Goal: Information Seeking & Learning: Find specific page/section

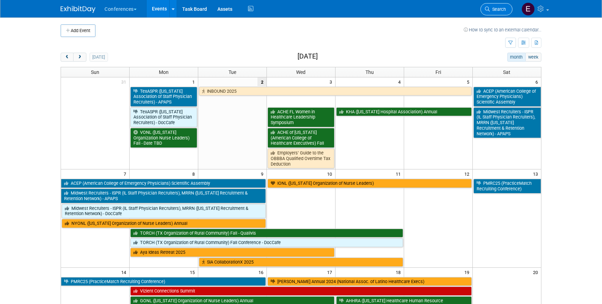
click at [490, 9] on span "Search" at bounding box center [498, 9] width 16 height 5
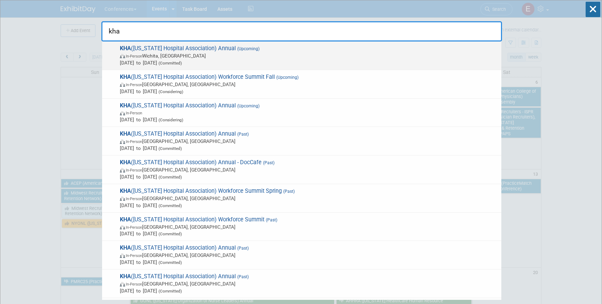
type input "kha"
click at [287, 59] on span "Sep 4, 2025 to Sep 5, 2025 (Committed)" at bounding box center [309, 62] width 378 height 7
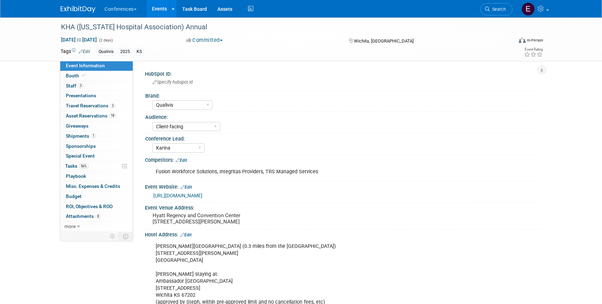
select select "Qualivis"
select select "Client-facing"
select select "Karina"
click at [70, 9] on img at bounding box center [78, 9] width 35 height 7
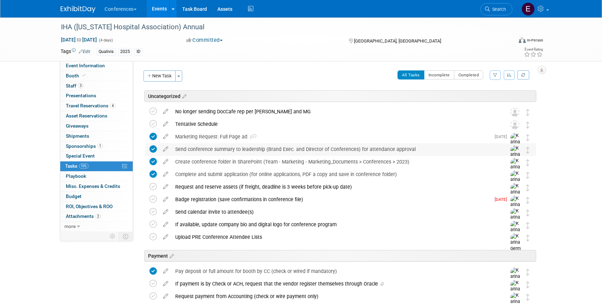
scroll to position [327, 0]
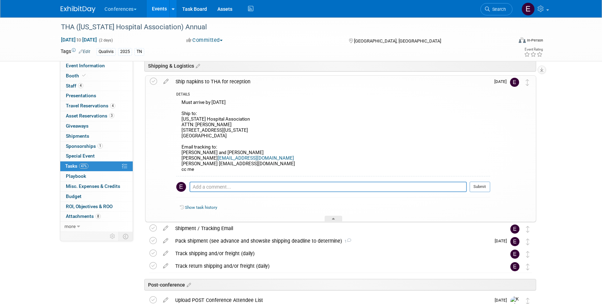
scroll to position [474, 0]
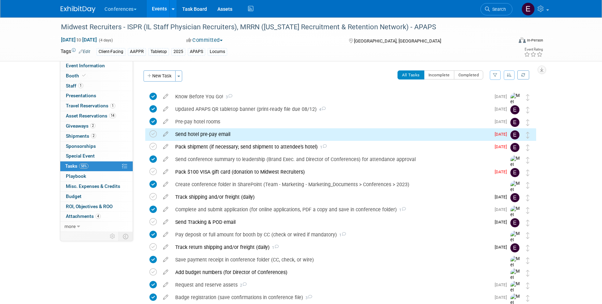
scroll to position [14, 0]
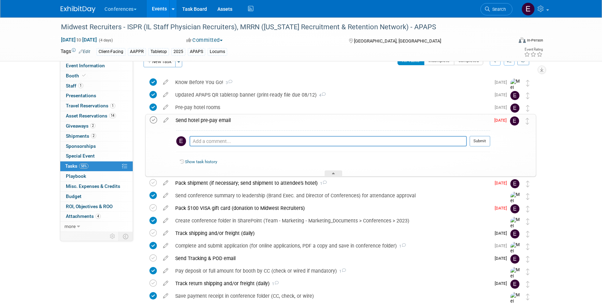
click at [153, 121] on icon at bounding box center [153, 119] width 7 height 7
click at [96, 87] on link "1 Staff 1" at bounding box center [96, 86] width 72 height 10
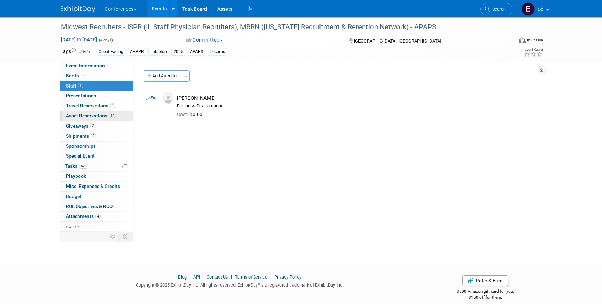
click at [99, 112] on link "14 Asset Reservations 14" at bounding box center [96, 116] width 72 height 10
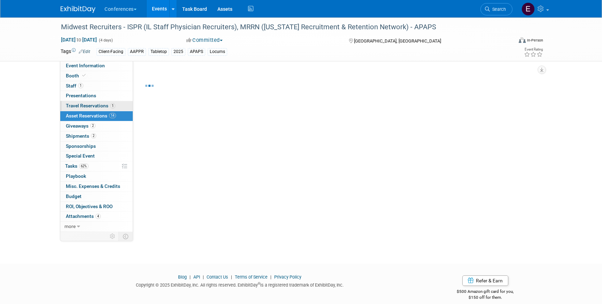
click at [99, 107] on span "Travel Reservations 1" at bounding box center [90, 106] width 49 height 6
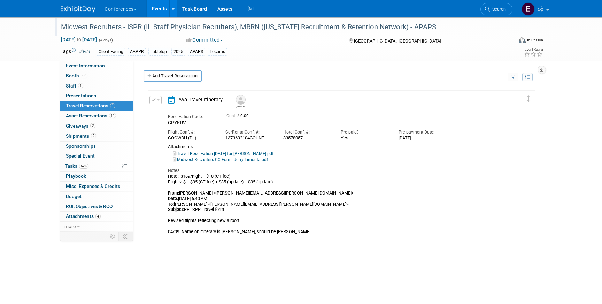
click at [74, 21] on div "Midwest Recruiters - ISPR (IL Staff Physician Recruiters), MRRN ([US_STATE] Rec…" at bounding box center [280, 27] width 443 height 13
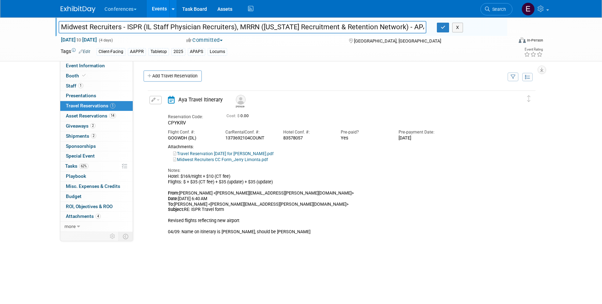
click at [74, 9] on img at bounding box center [78, 9] width 35 height 7
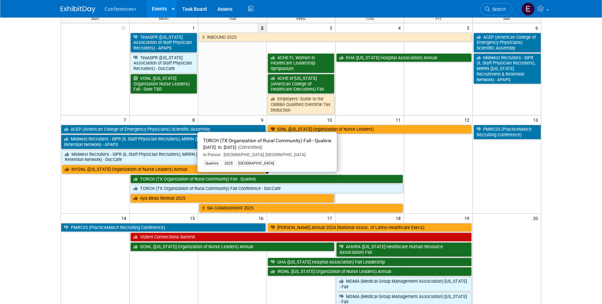
scroll to position [64, 0]
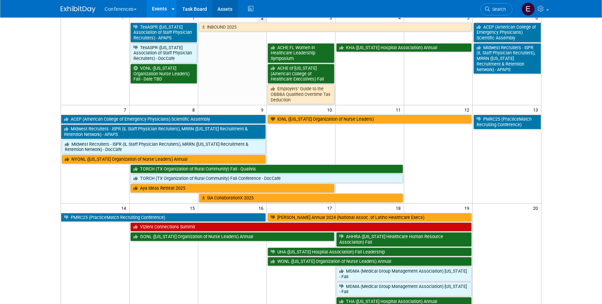
click at [224, 12] on link "Assets" at bounding box center [224, 8] width 25 height 17
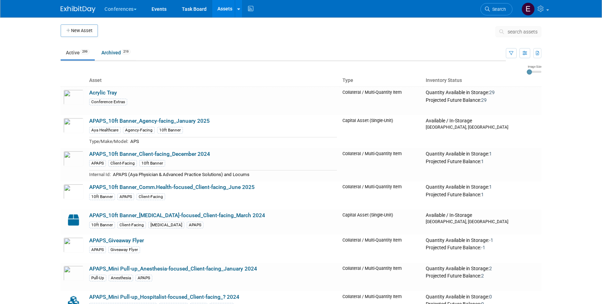
click at [526, 36] on button "search assets" at bounding box center [518, 31] width 46 height 11
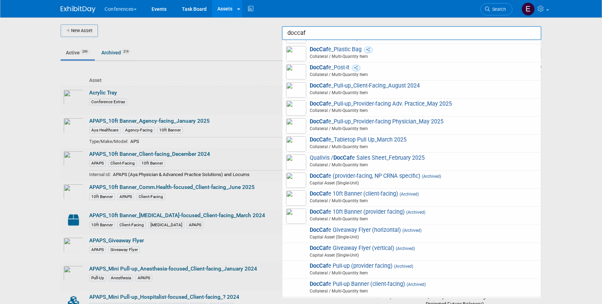
scroll to position [361, 0]
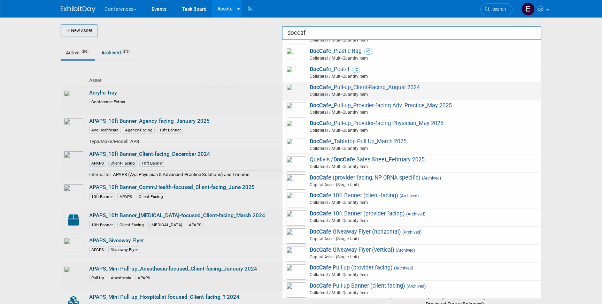
click at [389, 92] on span "Collateral / Multi-Quantity Item" at bounding box center [412, 94] width 249 height 6
type input "DocCafe_Pull-up_Client-Facing_August 2024"
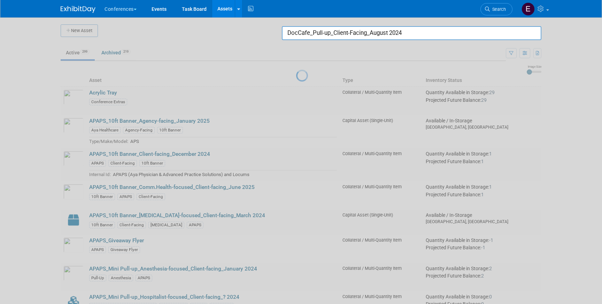
click at [414, 39] on input "DocCafe_Pull-up_Client-Facing_August 2024" at bounding box center [411, 33] width 259 height 14
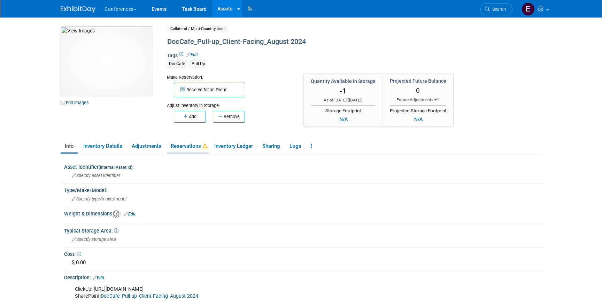
click at [181, 147] on link "Reservations" at bounding box center [187, 146] width 42 height 12
click at [187, 147] on link "Reservations" at bounding box center [187, 146] width 42 height 12
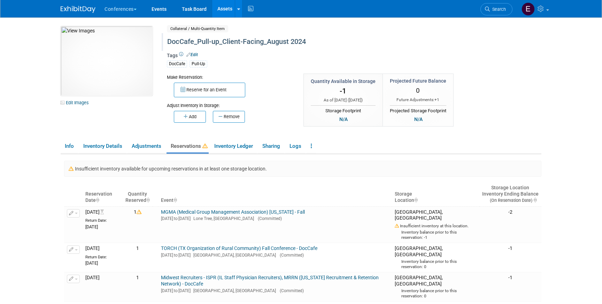
click at [202, 44] on div "DocCafe_Pull-up_Client-Facing_August 2024" at bounding box center [324, 42] width 319 height 13
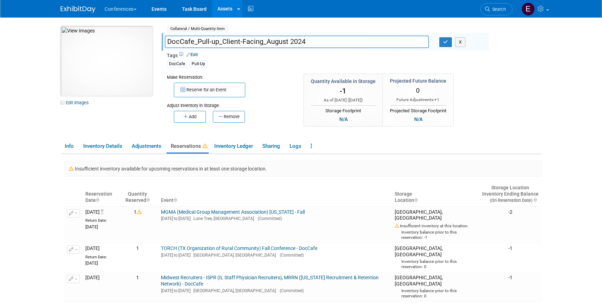
click at [109, 61] on img at bounding box center [107, 61] width 92 height 70
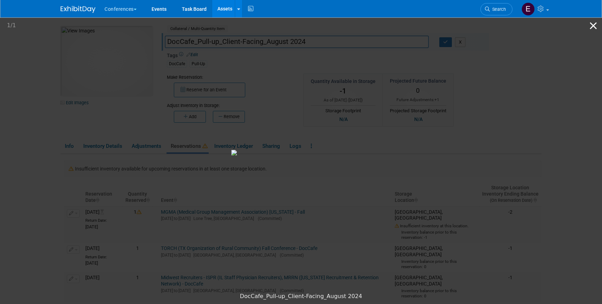
click at [595, 26] on button "Close gallery" at bounding box center [592, 25] width 17 height 16
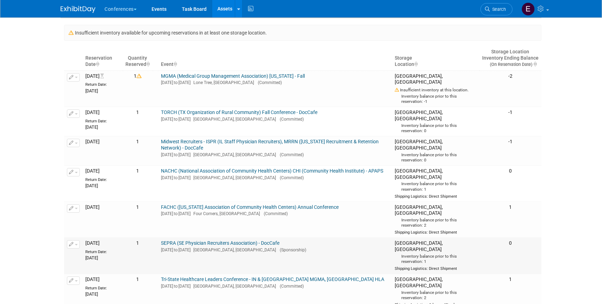
scroll to position [130, 0]
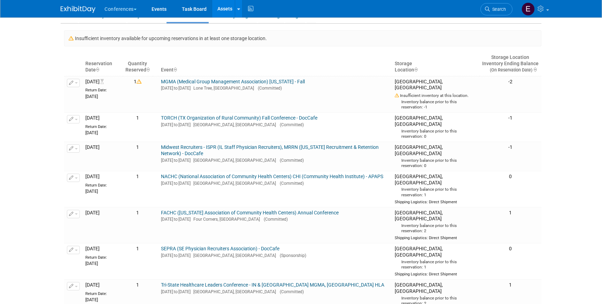
click at [229, 11] on link "Assets" at bounding box center [224, 8] width 25 height 17
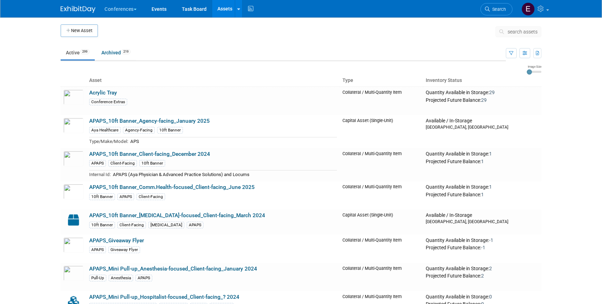
click at [518, 35] on button "search assets" at bounding box center [518, 31] width 46 height 11
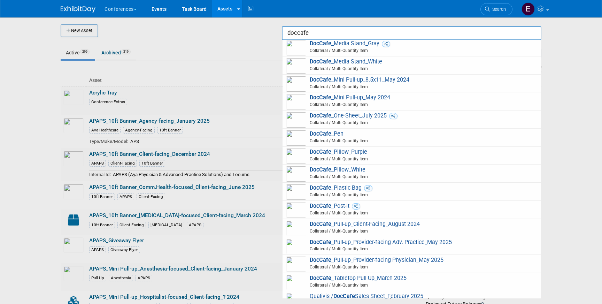
scroll to position [225, 0]
click at [464, 120] on span "Collateral / Multi-Quantity Item" at bounding box center [412, 122] width 249 height 6
type input "DocCafe_One-Sheet_July 2025"
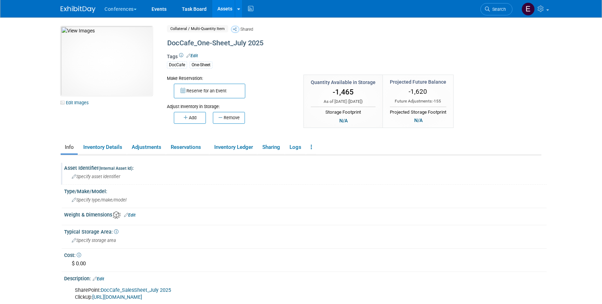
scroll to position [106, 0]
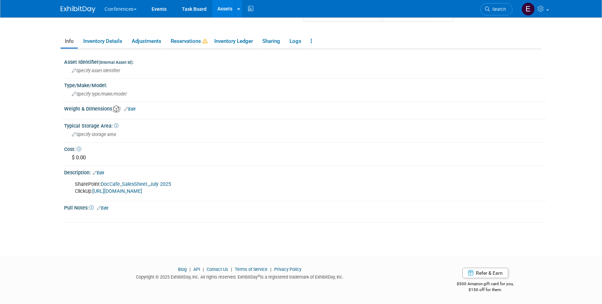
click at [136, 183] on link "DocCafe_SalesSheet_July 2025" at bounding box center [136, 184] width 70 height 6
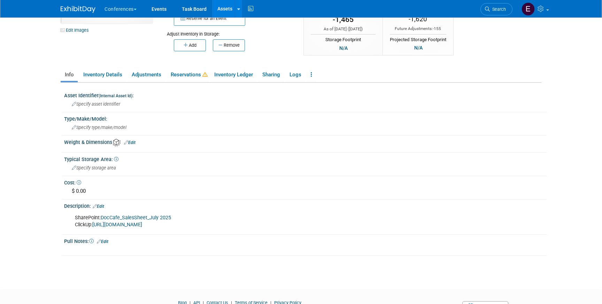
scroll to position [73, 0]
click at [137, 215] on link "DocCafe_SalesSheet_July 2025" at bounding box center [136, 217] width 70 height 6
click at [119, 224] on link "https://app.clickup.com/t/86a4hn35r" at bounding box center [117, 224] width 50 height 6
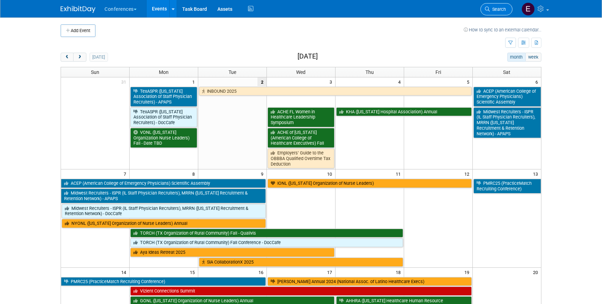
click at [503, 10] on span "Search" at bounding box center [498, 9] width 16 height 5
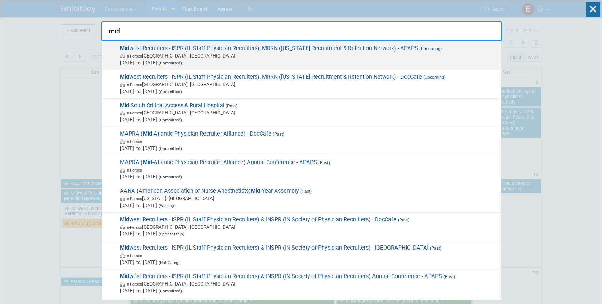
type input "mid"
click at [238, 58] on span "In-Person [GEOGRAPHIC_DATA], [GEOGRAPHIC_DATA]" at bounding box center [309, 55] width 378 height 7
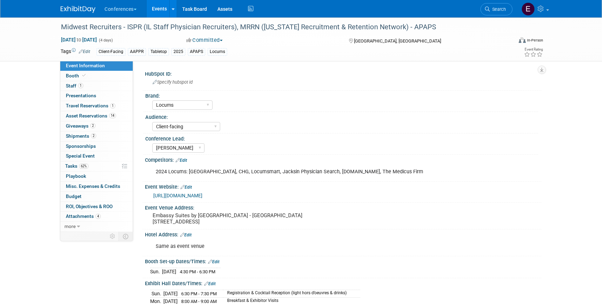
select select "Locums"
select select "Client-facing"
select select "[PERSON_NAME]"
click at [505, 14] on link "Search" at bounding box center [496, 9] width 32 height 12
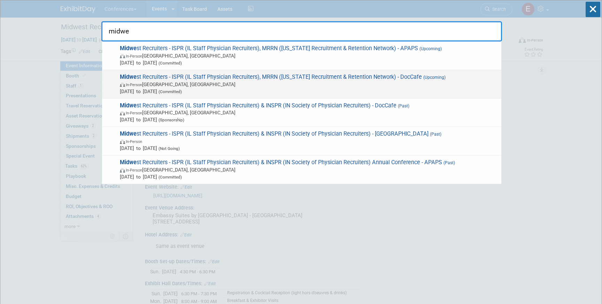
type input "midwe"
click at [370, 84] on span "In-Person [GEOGRAPHIC_DATA], [GEOGRAPHIC_DATA]" at bounding box center [309, 84] width 378 height 7
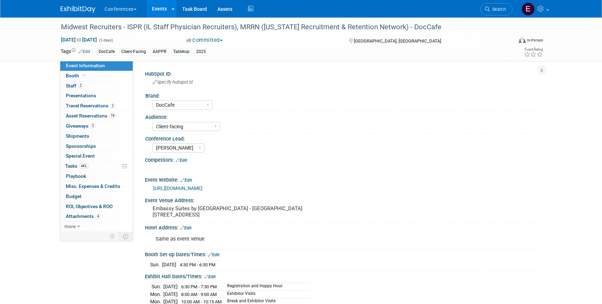
select select "DocCafe"
select select "Client-facing"
select select "[PERSON_NAME]"
click at [107, 146] on link "0 Sponsorships 0" at bounding box center [96, 146] width 72 height 10
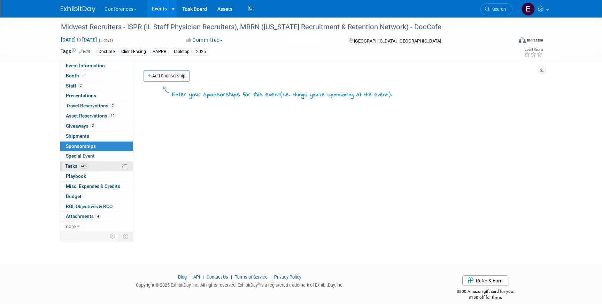
click at [97, 163] on link "44% Tasks 44%" at bounding box center [96, 166] width 72 height 10
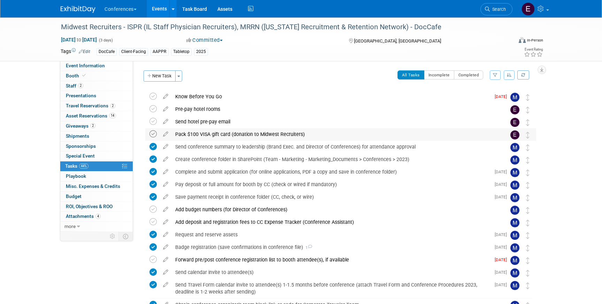
click at [151, 133] on icon at bounding box center [152, 133] width 7 height 7
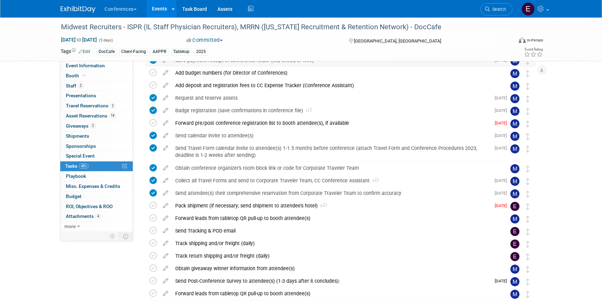
scroll to position [153, 0]
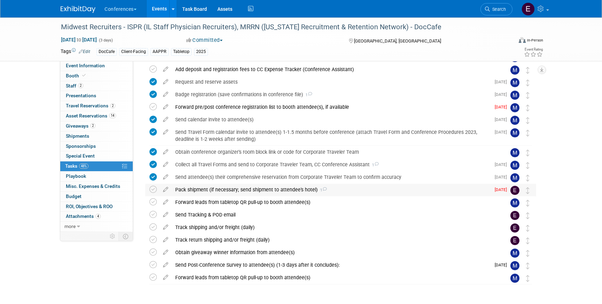
click at [257, 190] on div "Pack shipment (if necessary; send shipment to attendee's hotel) 1" at bounding box center [331, 190] width 319 height 12
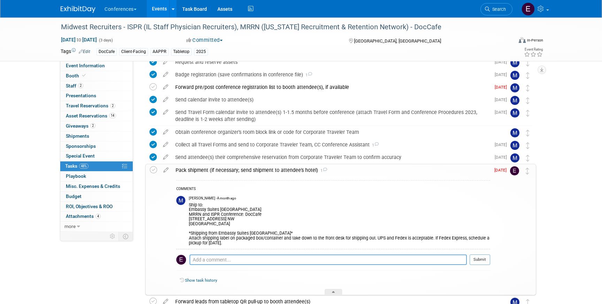
scroll to position [185, 0]
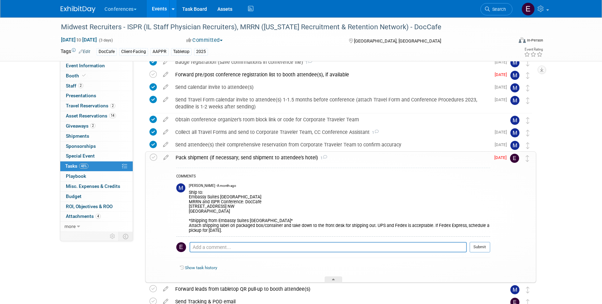
drag, startPoint x: 189, startPoint y: 196, endPoint x: 258, endPoint y: 212, distance: 71.0
click at [258, 212] on div "Ship to: Embassy Suites [GEOGRAPHIC_DATA] Downtown MRRN and ISPR Conference: Do…" at bounding box center [339, 210] width 301 height 45
copy div "Embassy Suites [GEOGRAPHIC_DATA] Downtown MRRN and ISPR Conference: DocCafe [ST…"
click at [501, 6] on link "Search" at bounding box center [496, 9] width 32 height 12
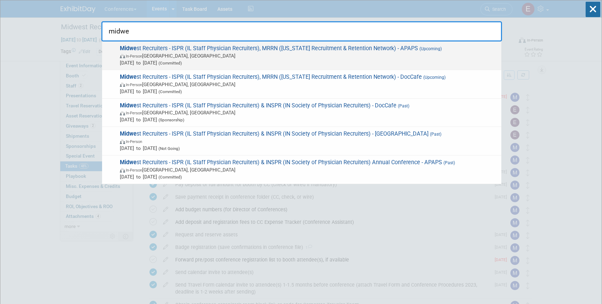
type input "midwe"
click at [381, 57] on span "In-Person [GEOGRAPHIC_DATA], [GEOGRAPHIC_DATA]" at bounding box center [309, 55] width 378 height 7
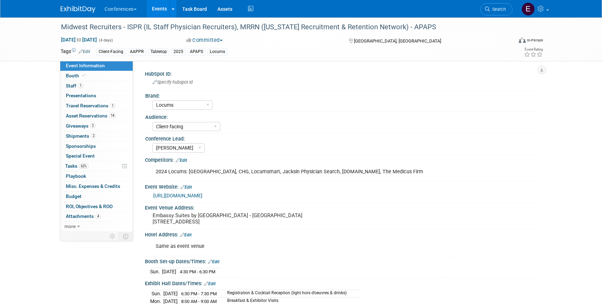
select select "Locums"
select select "Client-facing"
select select "[PERSON_NAME]"
click at [82, 165] on span "62%" at bounding box center [83, 165] width 9 height 5
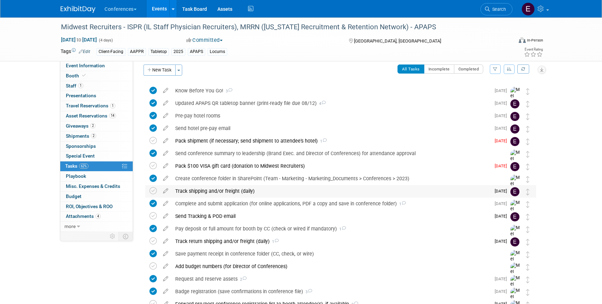
scroll to position [7, 0]
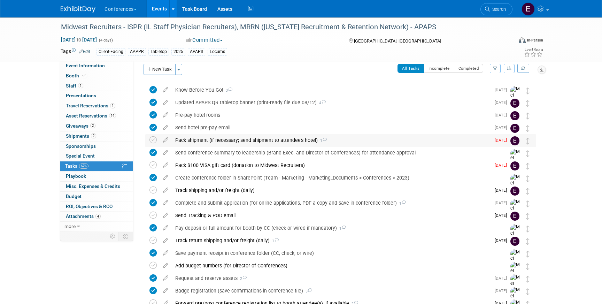
click at [298, 142] on div "Pack shipment (if necessary; send shipment to attendee's hotel) 1" at bounding box center [331, 140] width 319 height 12
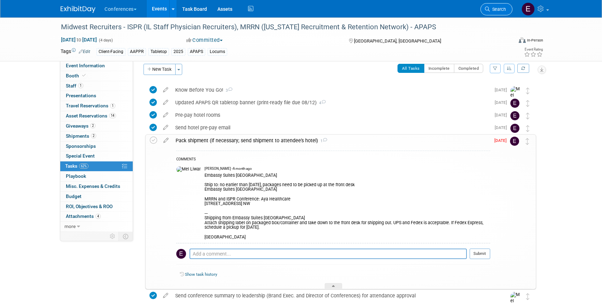
click at [499, 10] on span "Search" at bounding box center [498, 9] width 16 height 5
